Goal: Transaction & Acquisition: Download file/media

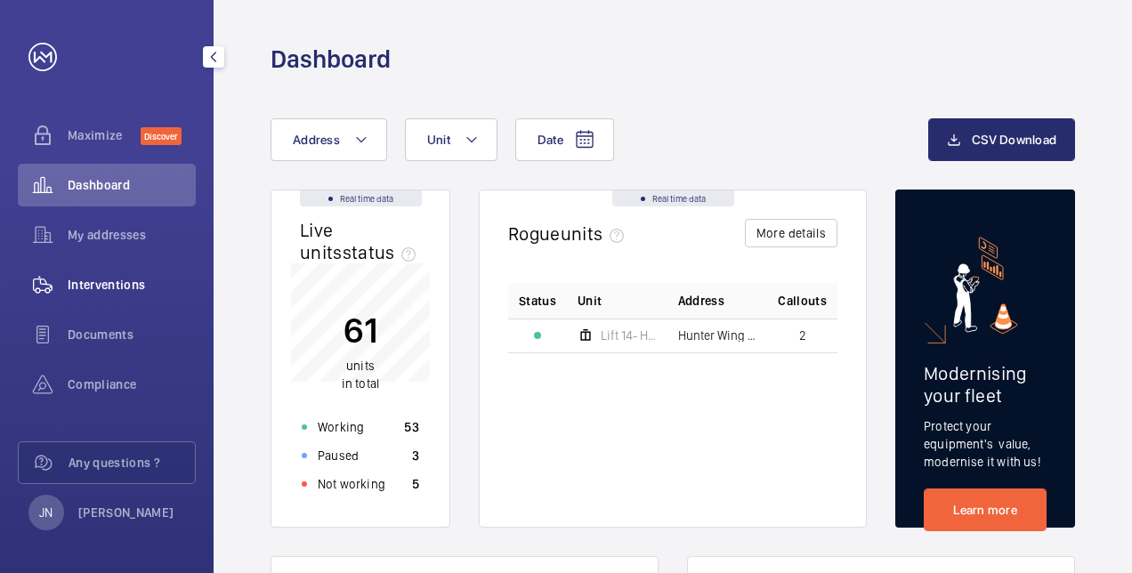
click at [146, 287] on span "Interventions" at bounding box center [132, 285] width 128 height 18
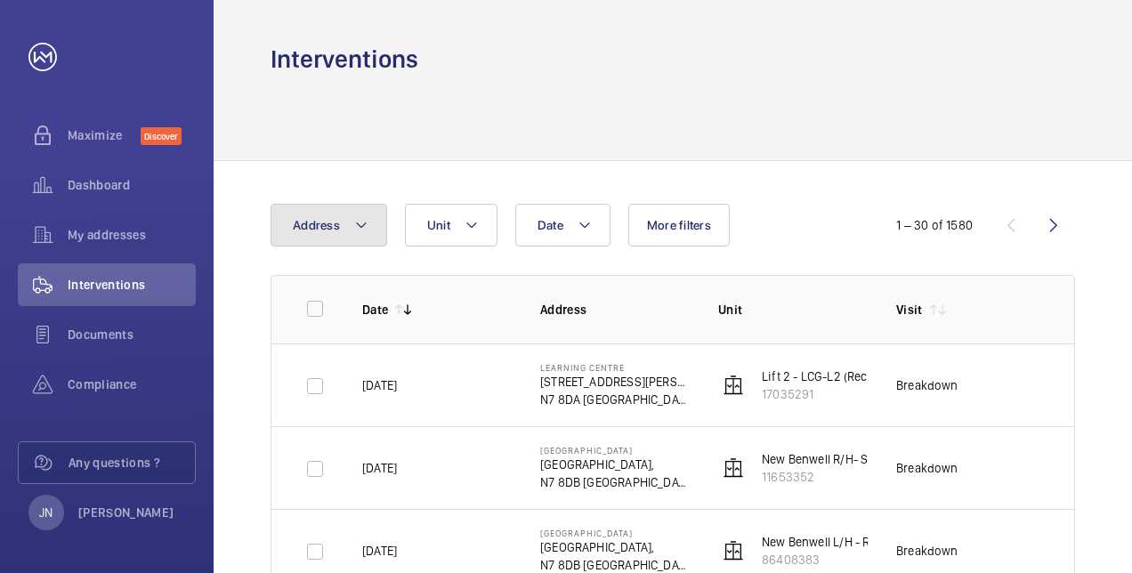
click at [361, 223] on mat-icon at bounding box center [361, 225] width 14 height 21
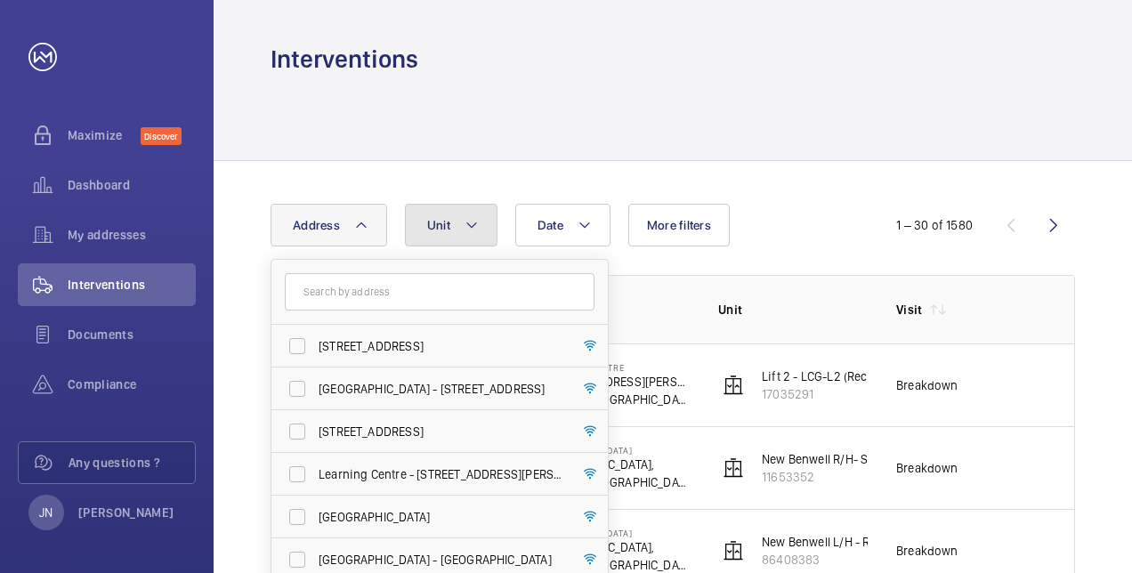
click at [481, 223] on button "Unit" at bounding box center [451, 225] width 93 height 43
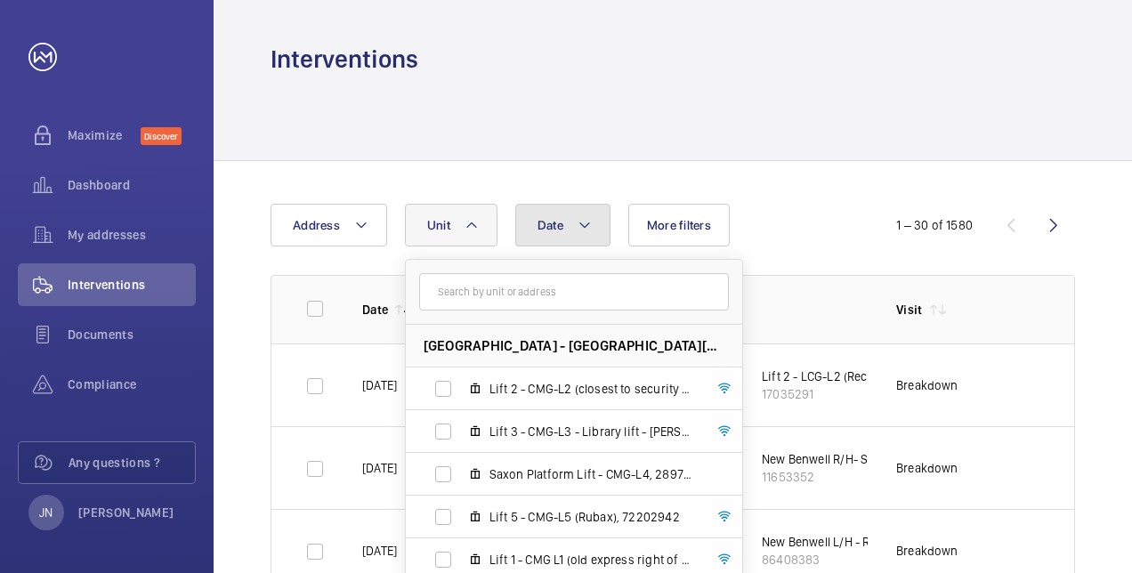
click at [581, 224] on mat-icon at bounding box center [585, 225] width 14 height 21
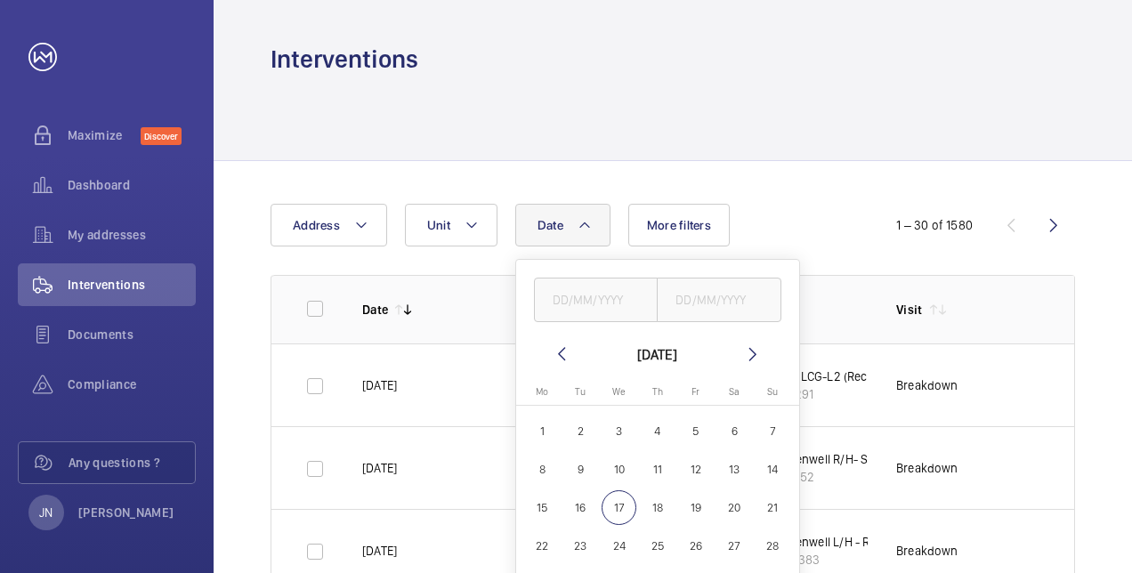
click at [565, 355] on mat-icon at bounding box center [561, 354] width 21 height 21
click at [661, 513] on span "14" at bounding box center [657, 508] width 35 height 35
type input "[DATE]"
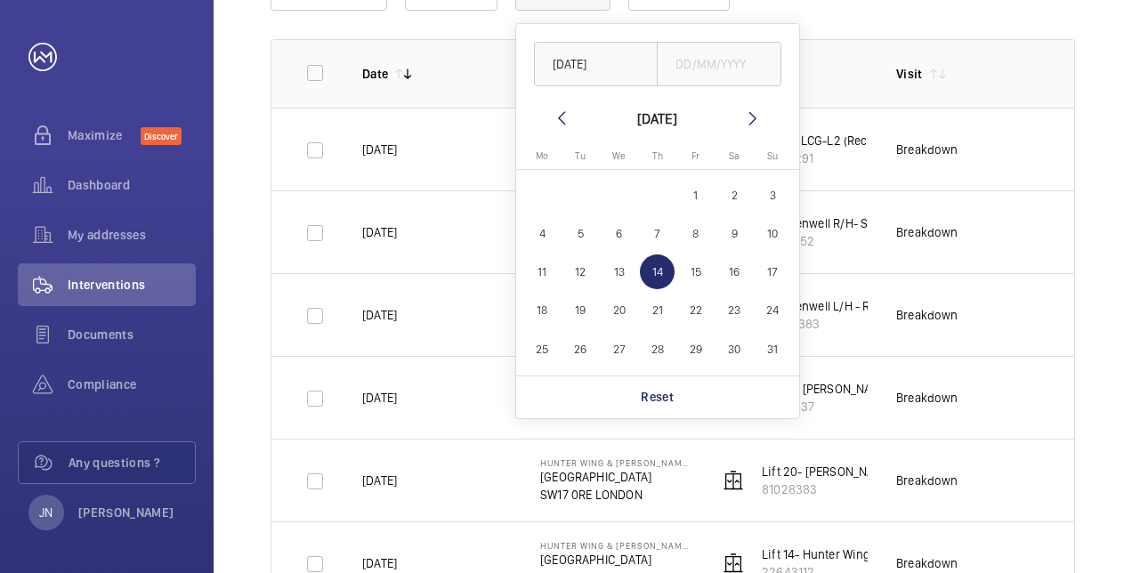
scroll to position [267, 0]
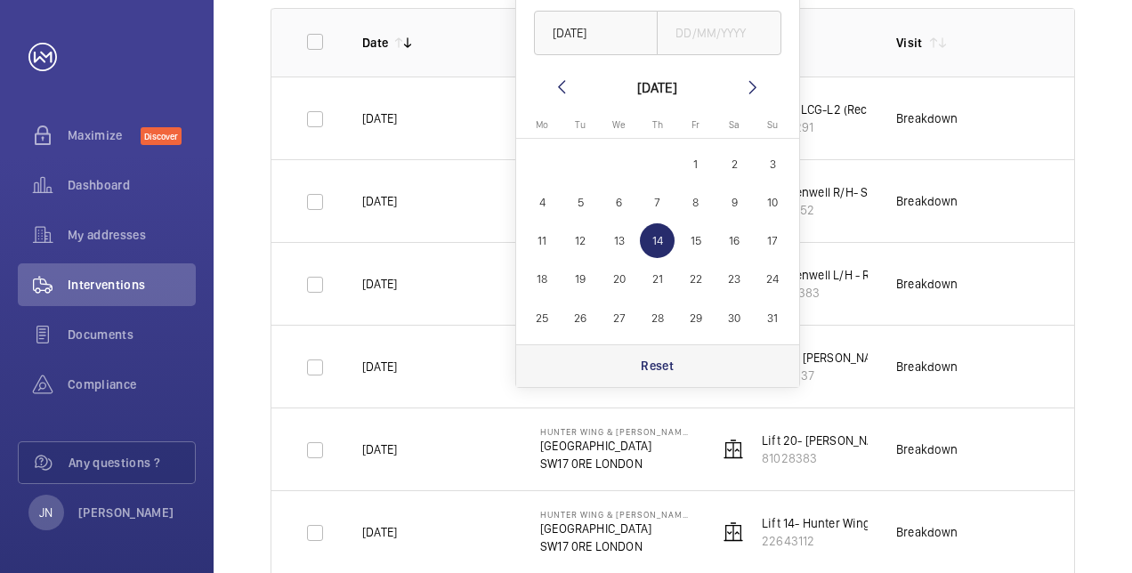
click at [663, 365] on p "Reset" at bounding box center [657, 366] width 33 height 18
click at [664, 240] on span "14" at bounding box center [657, 240] width 35 height 35
type input "[DATE]"
click at [730, 34] on input "text" at bounding box center [719, 33] width 125 height 45
click at [654, 236] on span "14" at bounding box center [657, 240] width 35 height 35
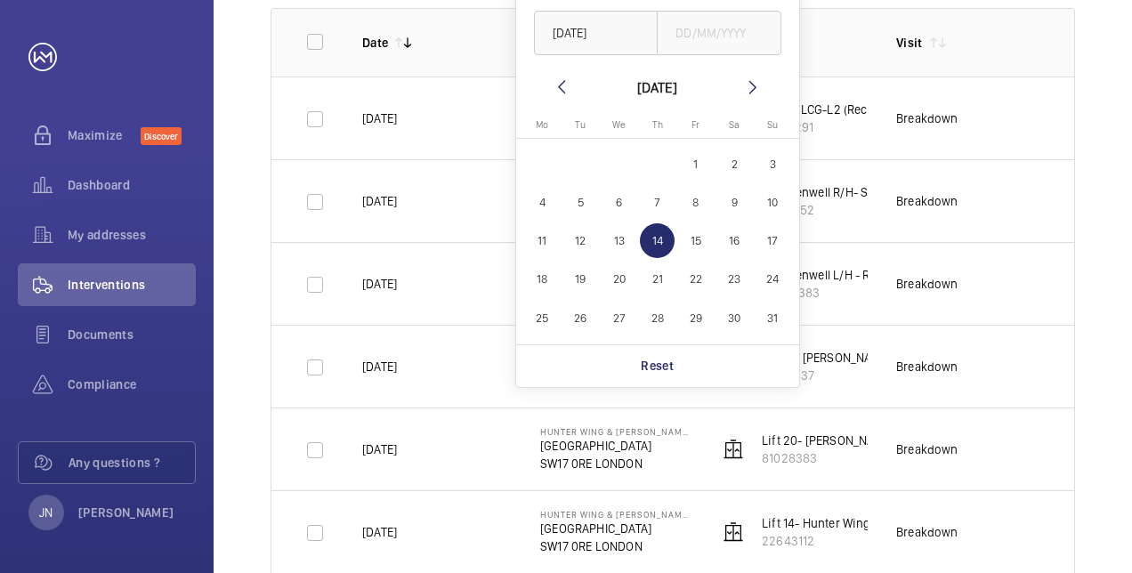
type input "[DATE]"
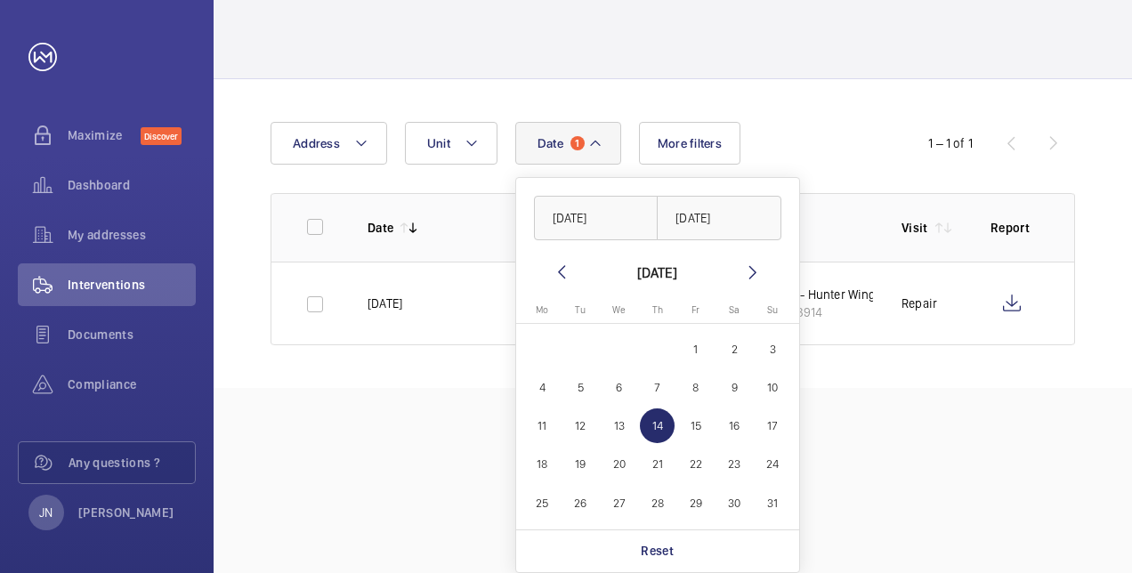
scroll to position [82, 0]
click at [854, 120] on div "Date 1 [DATE] [DATE] [DATE] [DATE] Mo [DATE] Tu [DATE] We [DATE] Th [DATE] Fr […" at bounding box center [673, 233] width 919 height 309
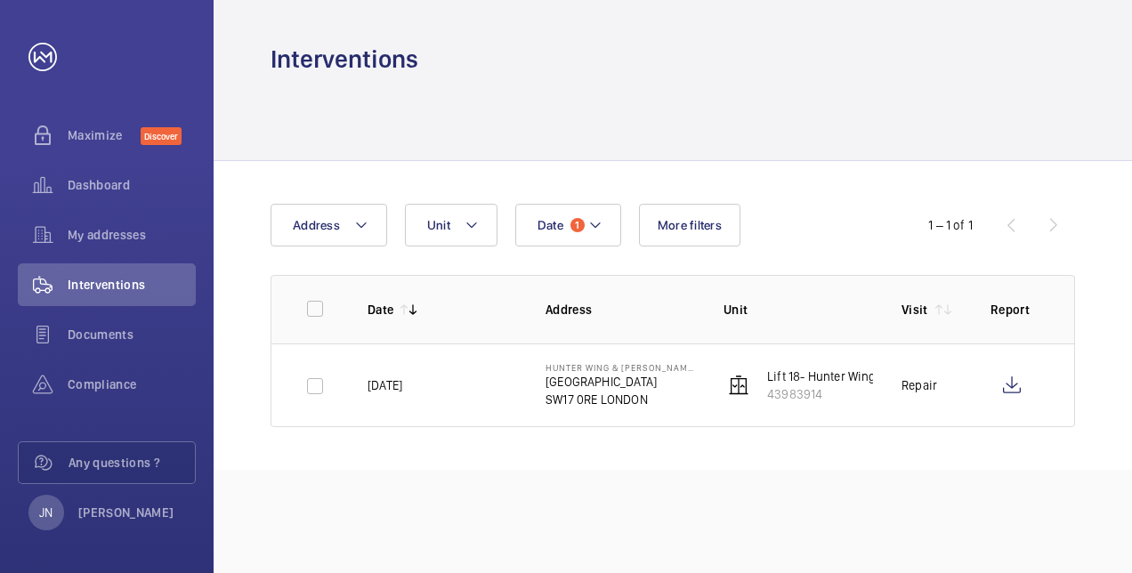
scroll to position [0, 0]
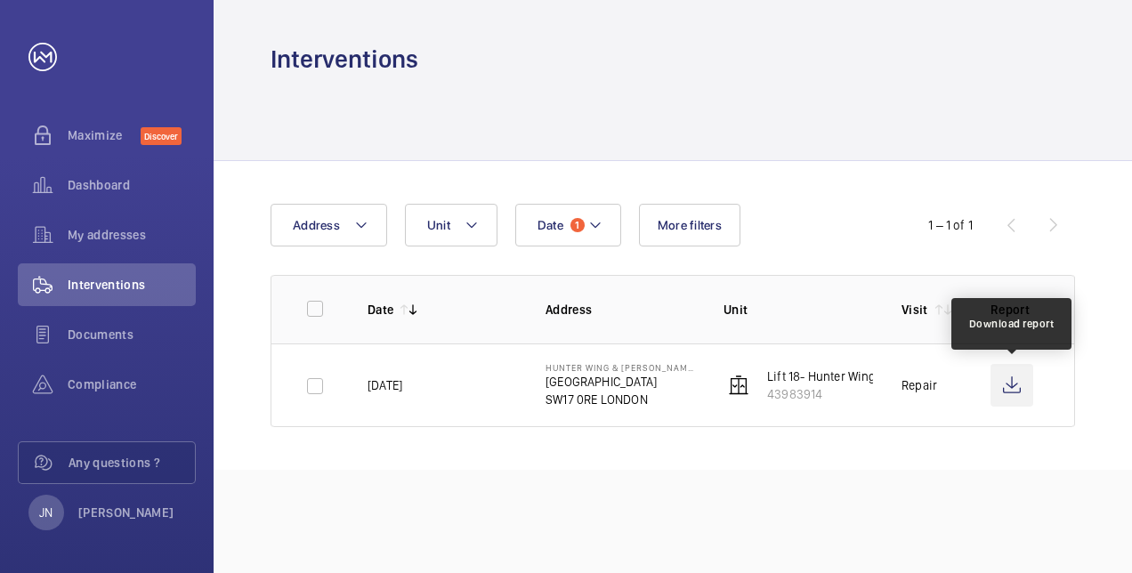
click at [1009, 385] on wm-front-icon-button at bounding box center [1012, 385] width 43 height 43
